Goal: Information Seeking & Learning: Learn about a topic

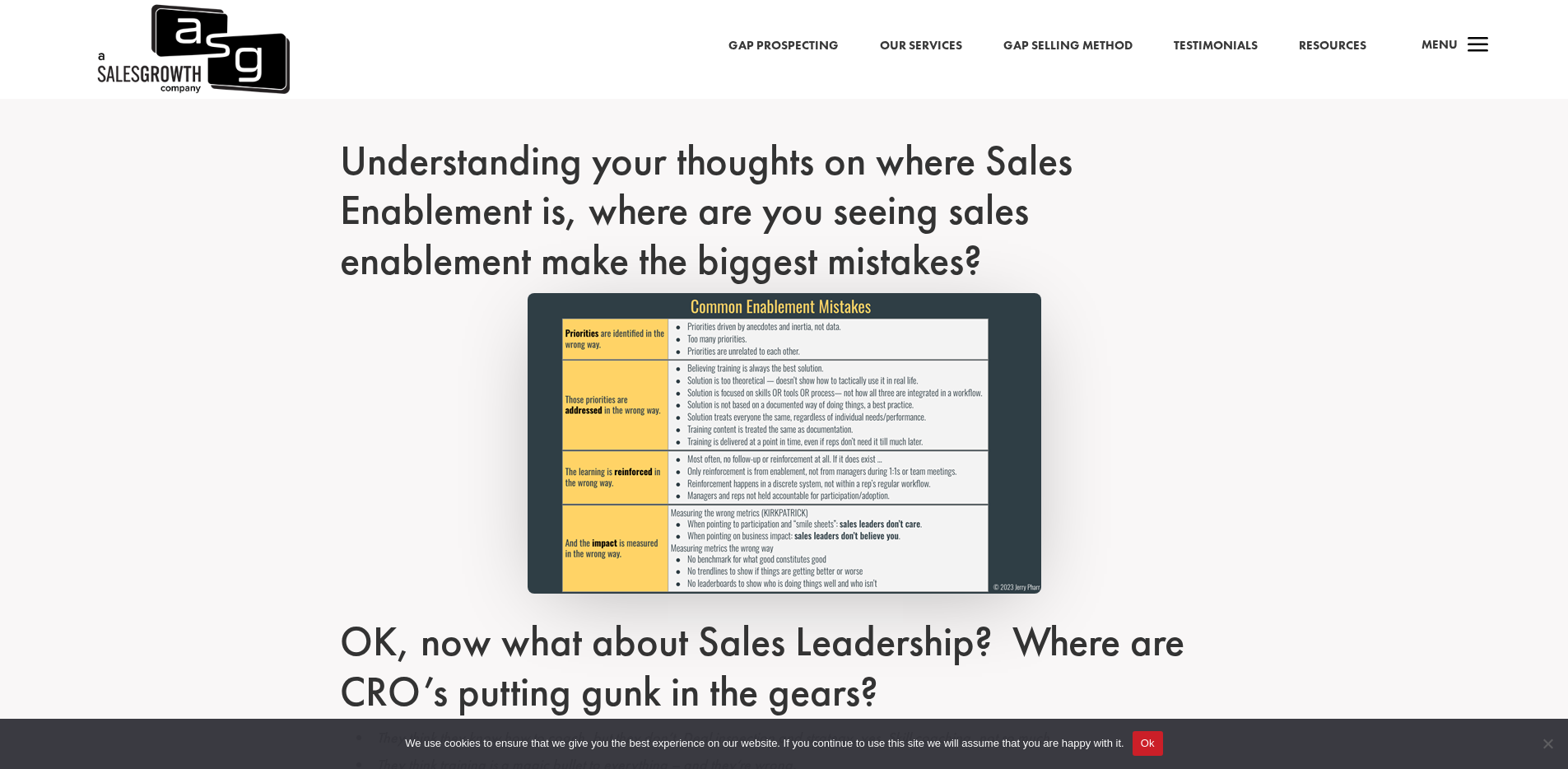
scroll to position [1140, 0]
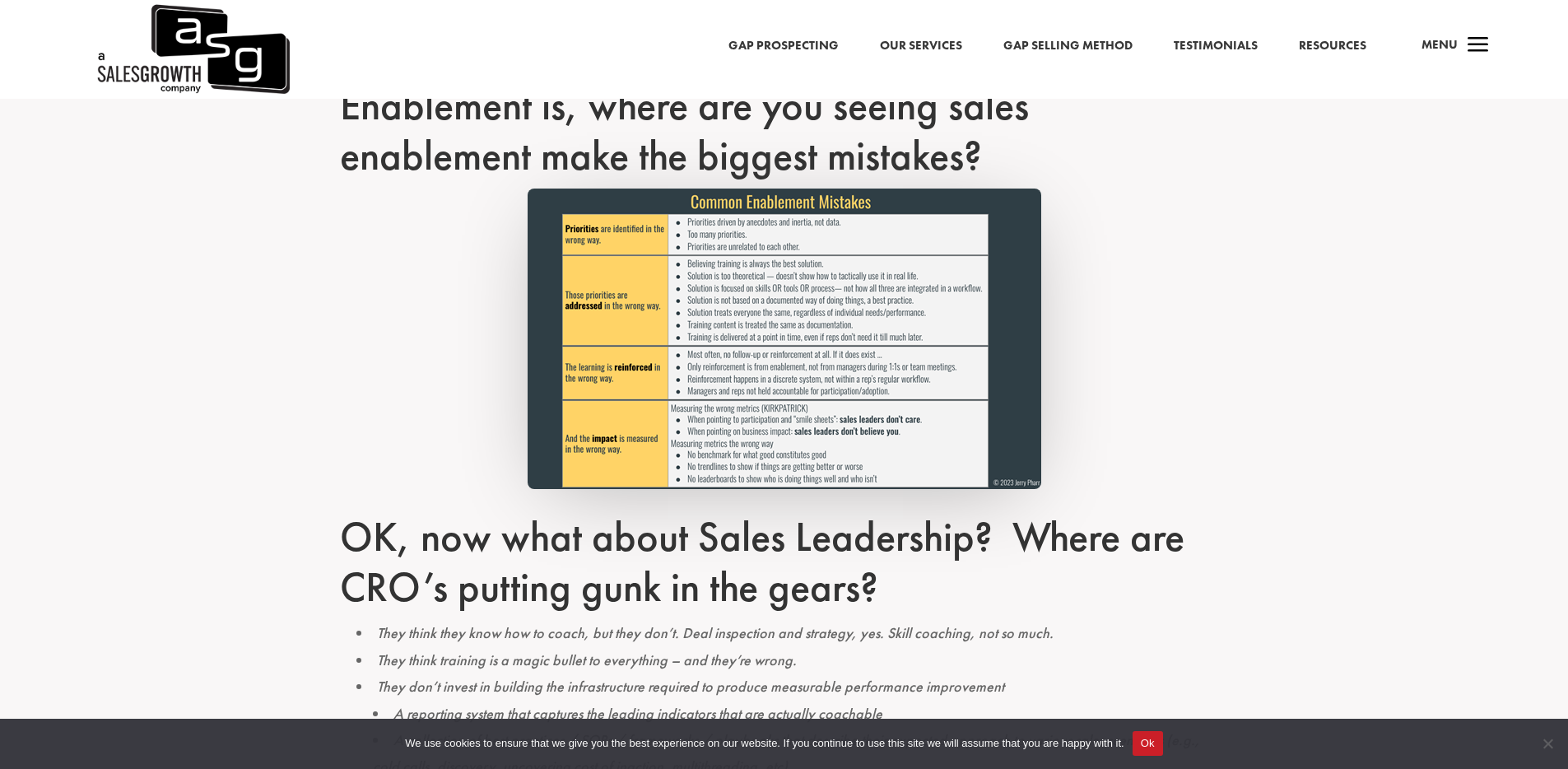
click at [653, 379] on img at bounding box center [784, 339] width 514 height 301
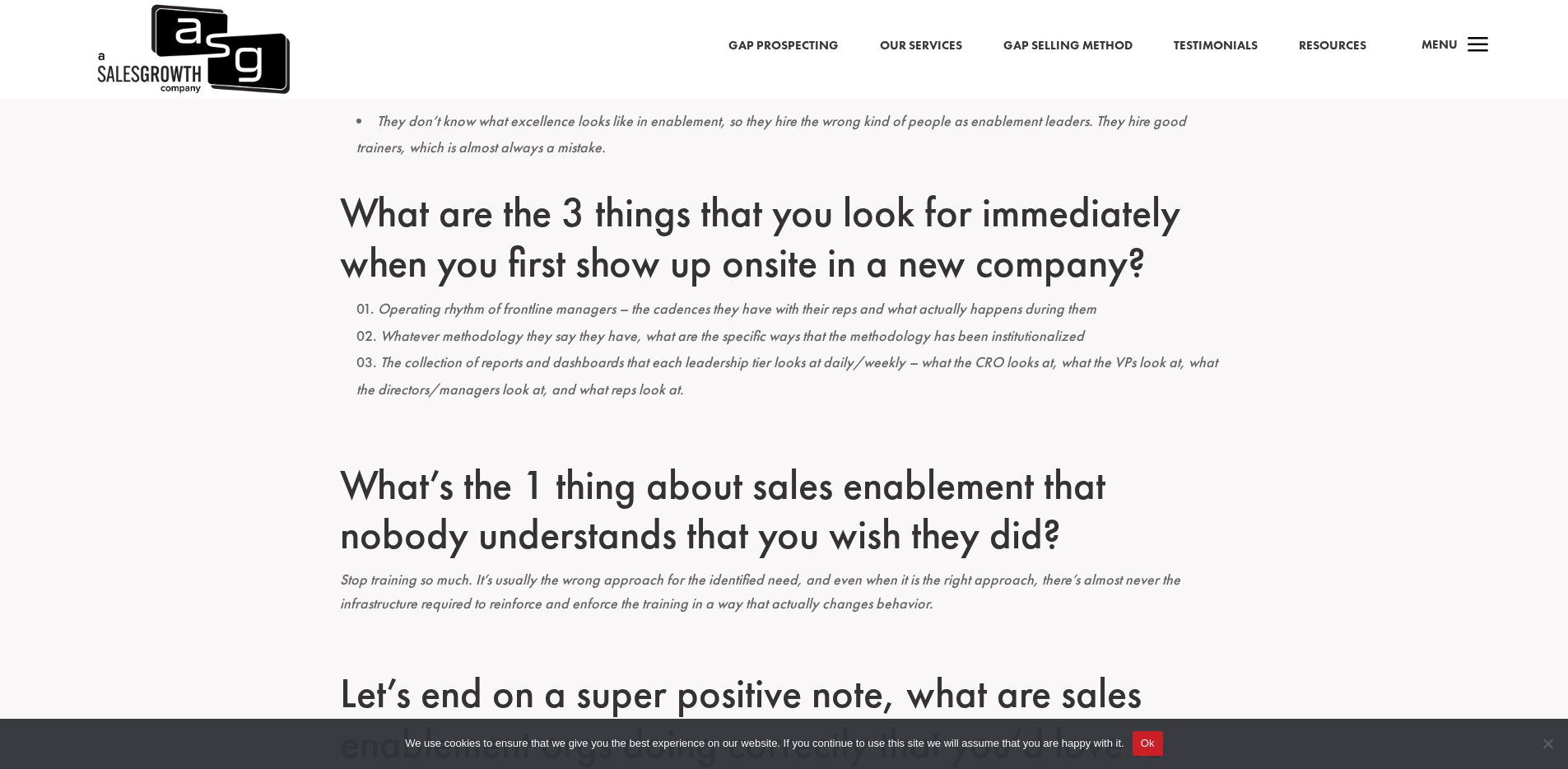
scroll to position [1886, 0]
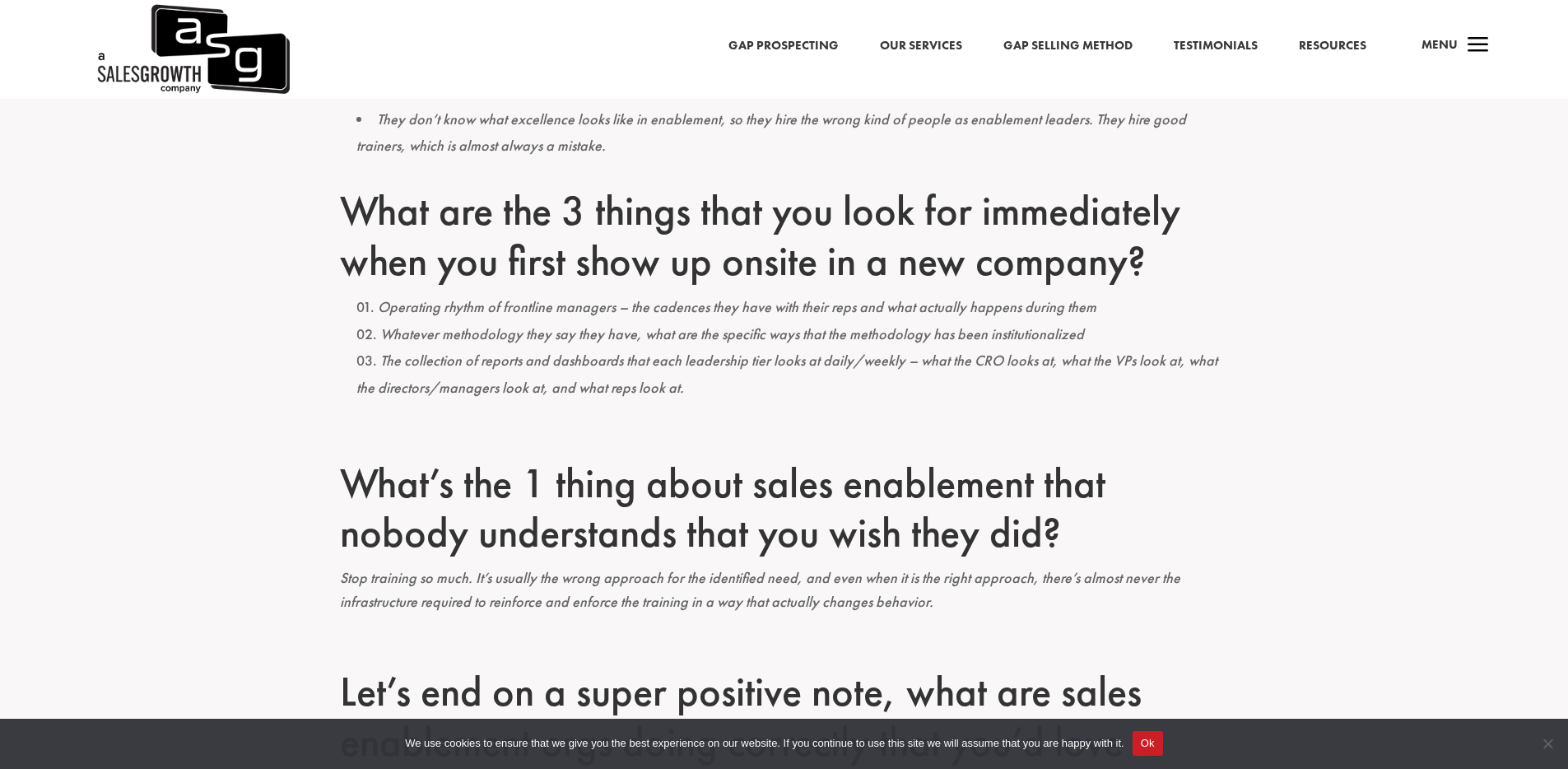
click at [943, 47] on link "Our Services" at bounding box center [921, 46] width 83 height 21
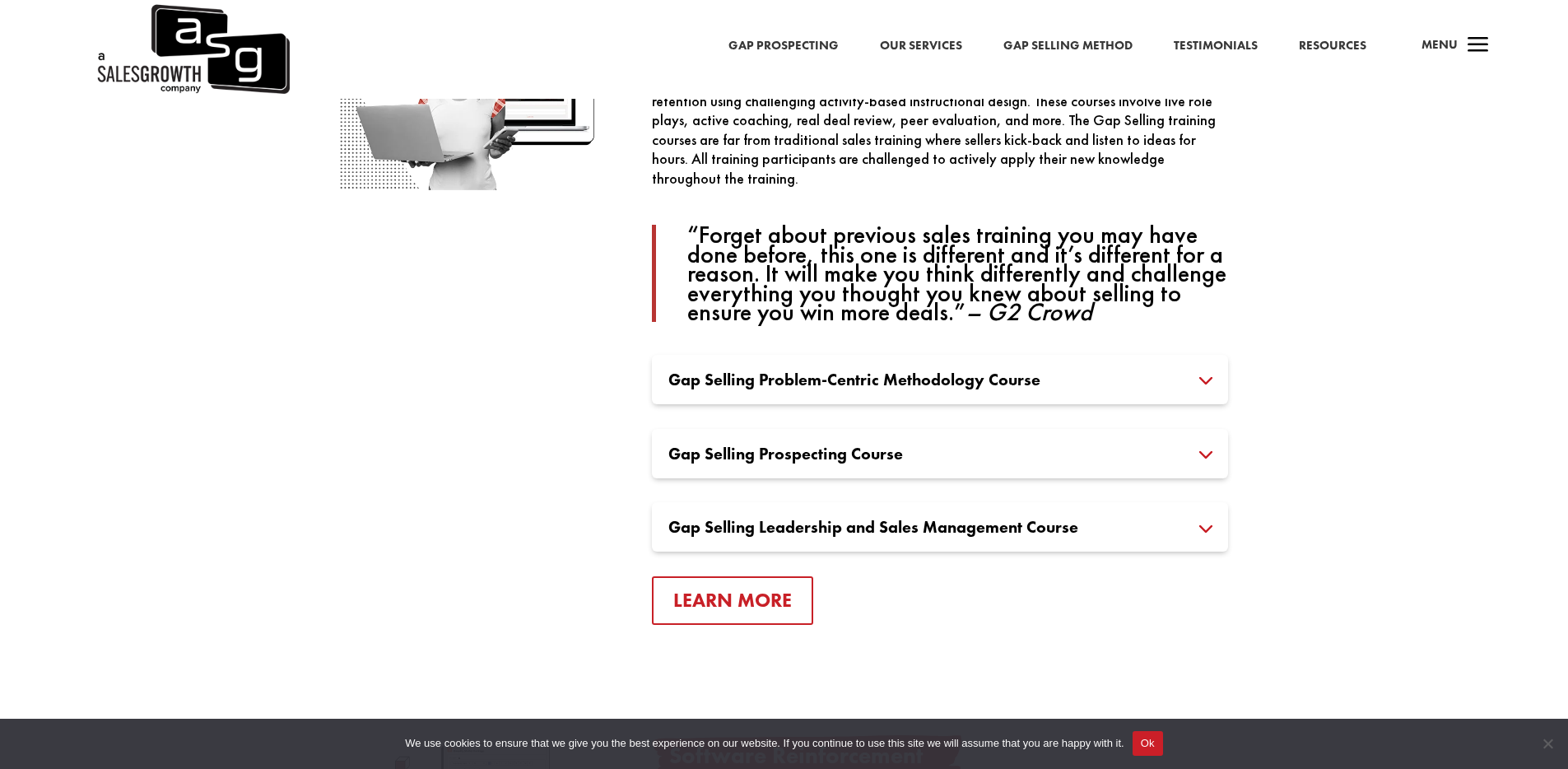
scroll to position [1134, 0]
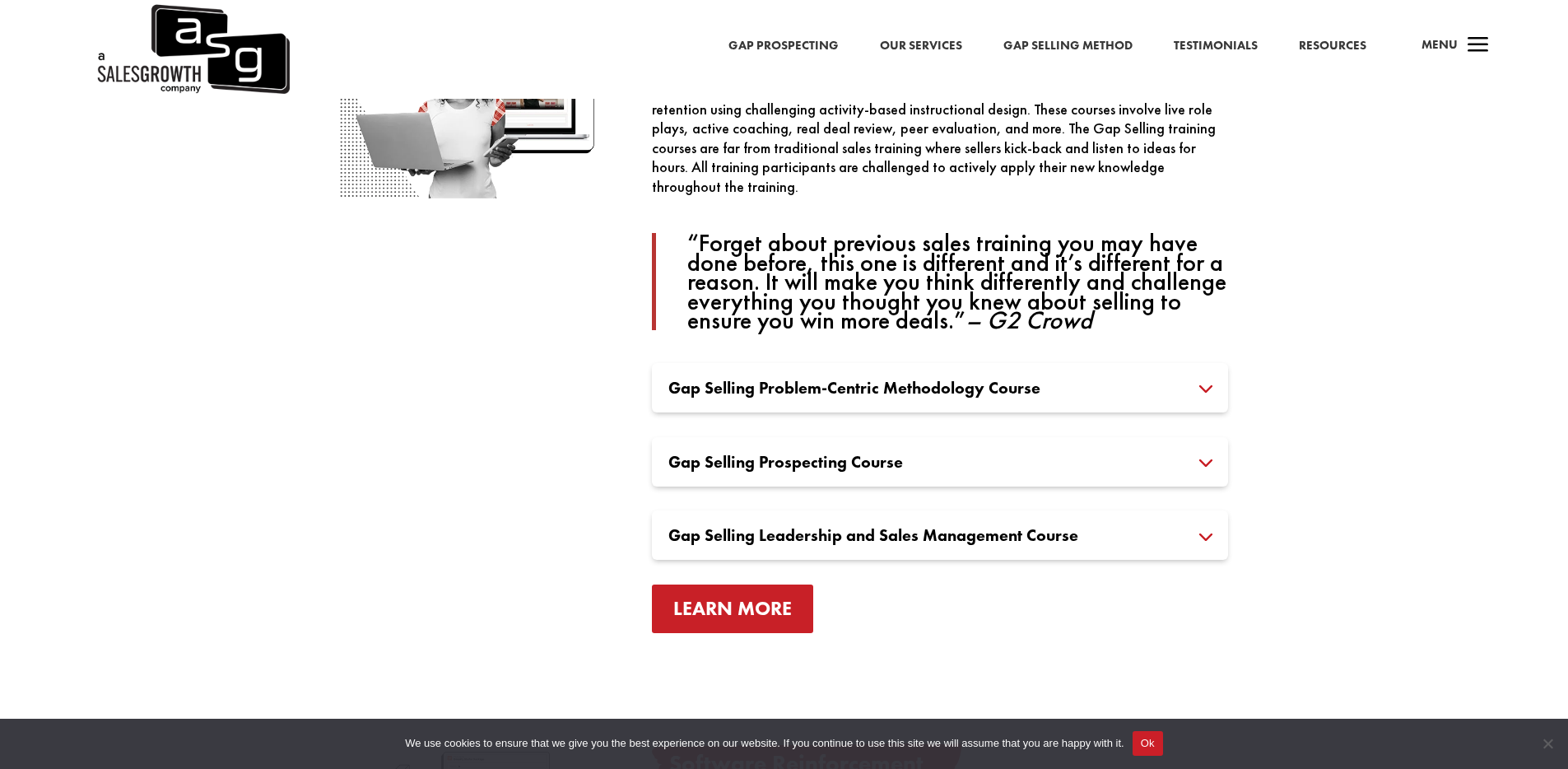
click at [768, 600] on link "Learn More" at bounding box center [733, 609] width 161 height 49
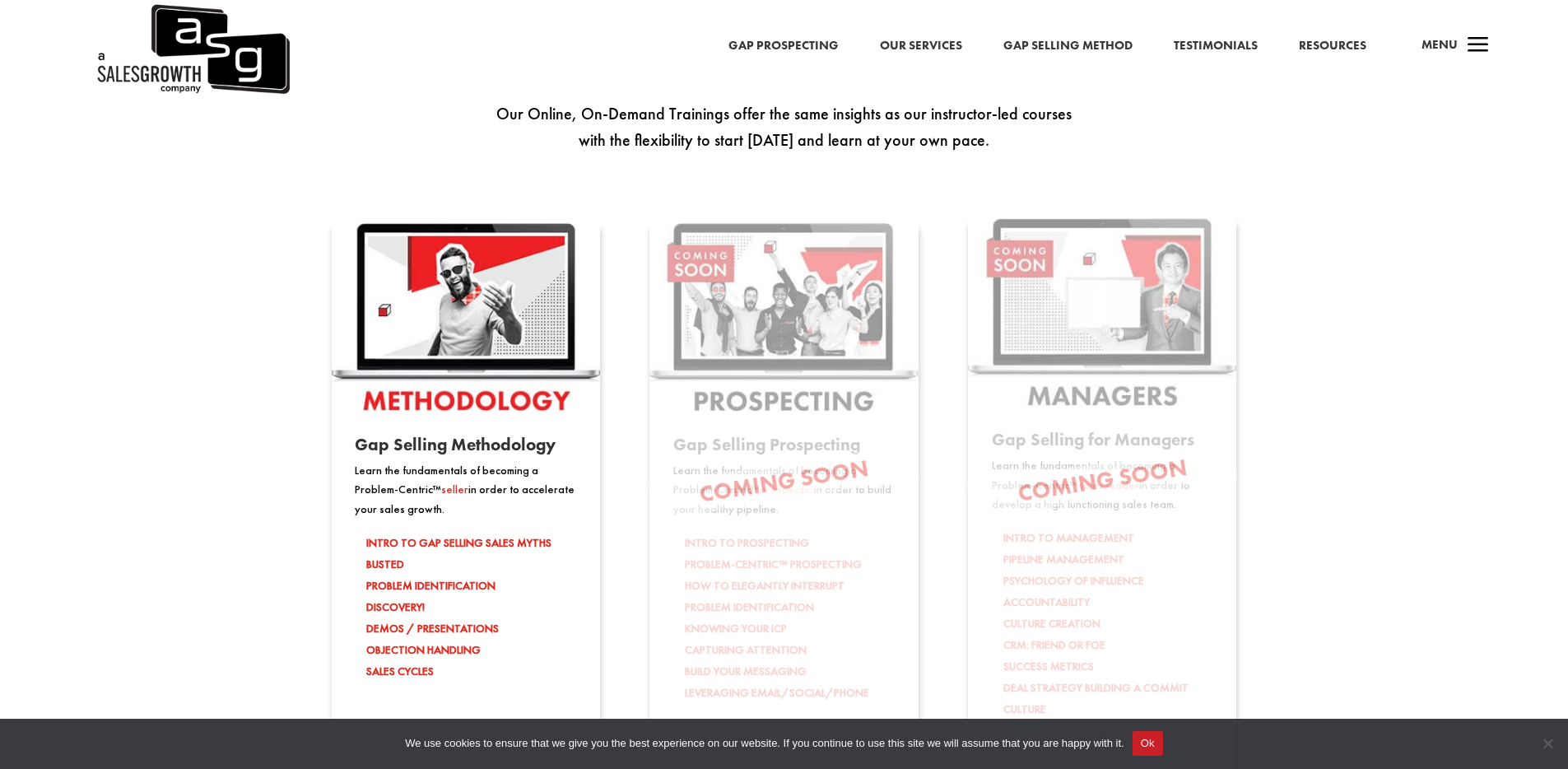
scroll to position [2690, 0]
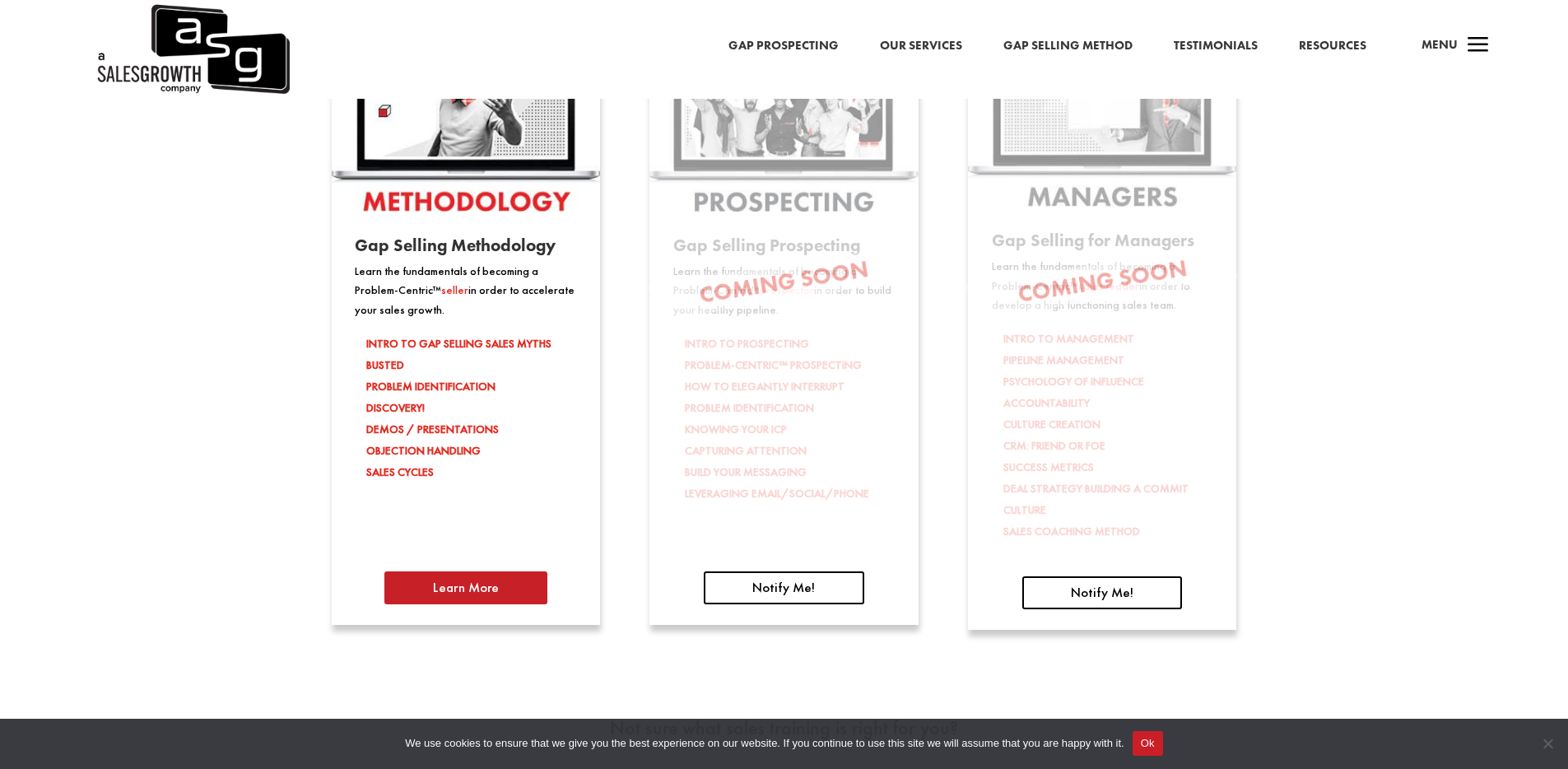
click at [441, 589] on link "Learn More" at bounding box center [466, 588] width 163 height 33
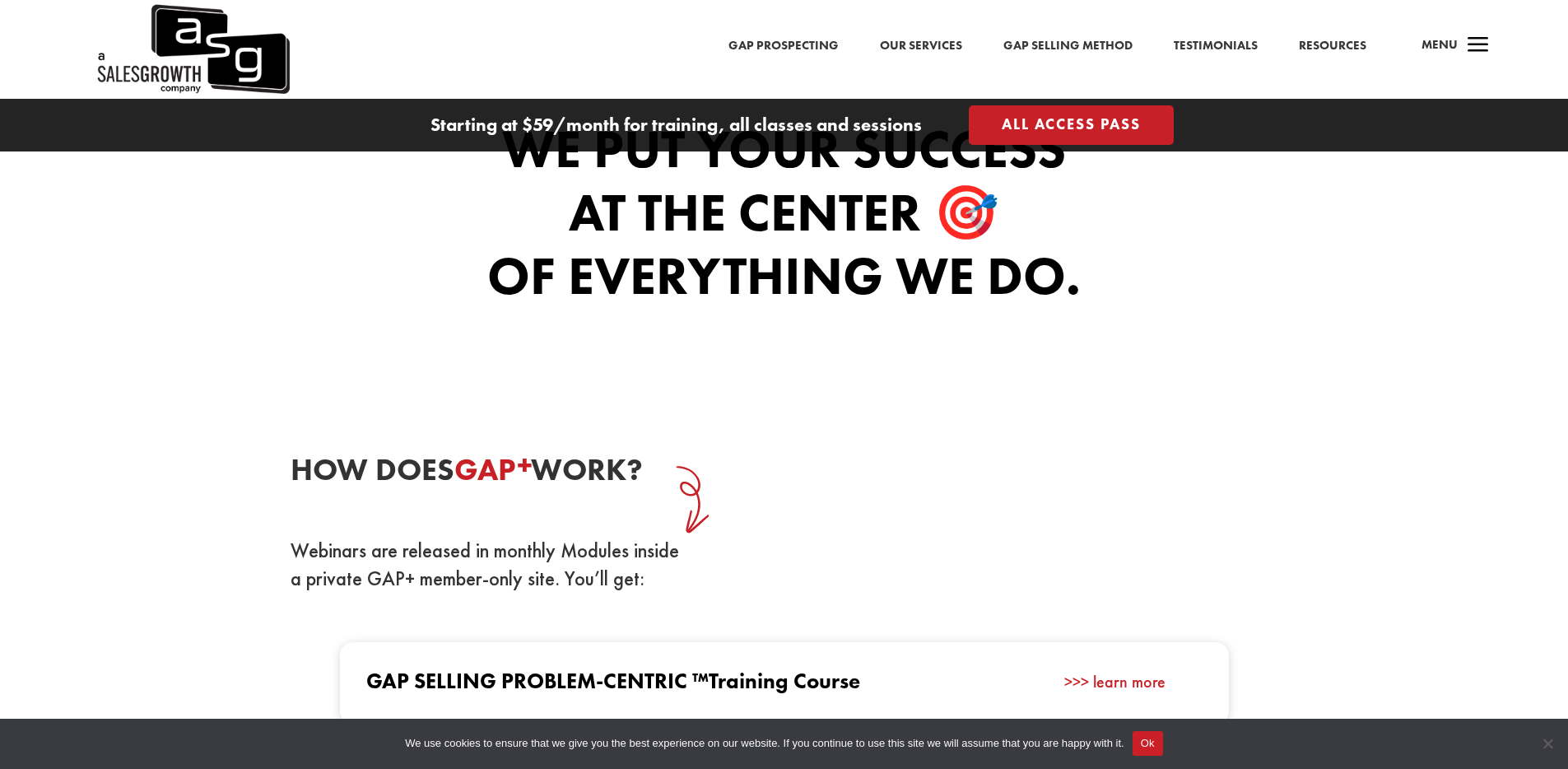
scroll to position [1519, 0]
